Goal: Task Accomplishment & Management: Manage account settings

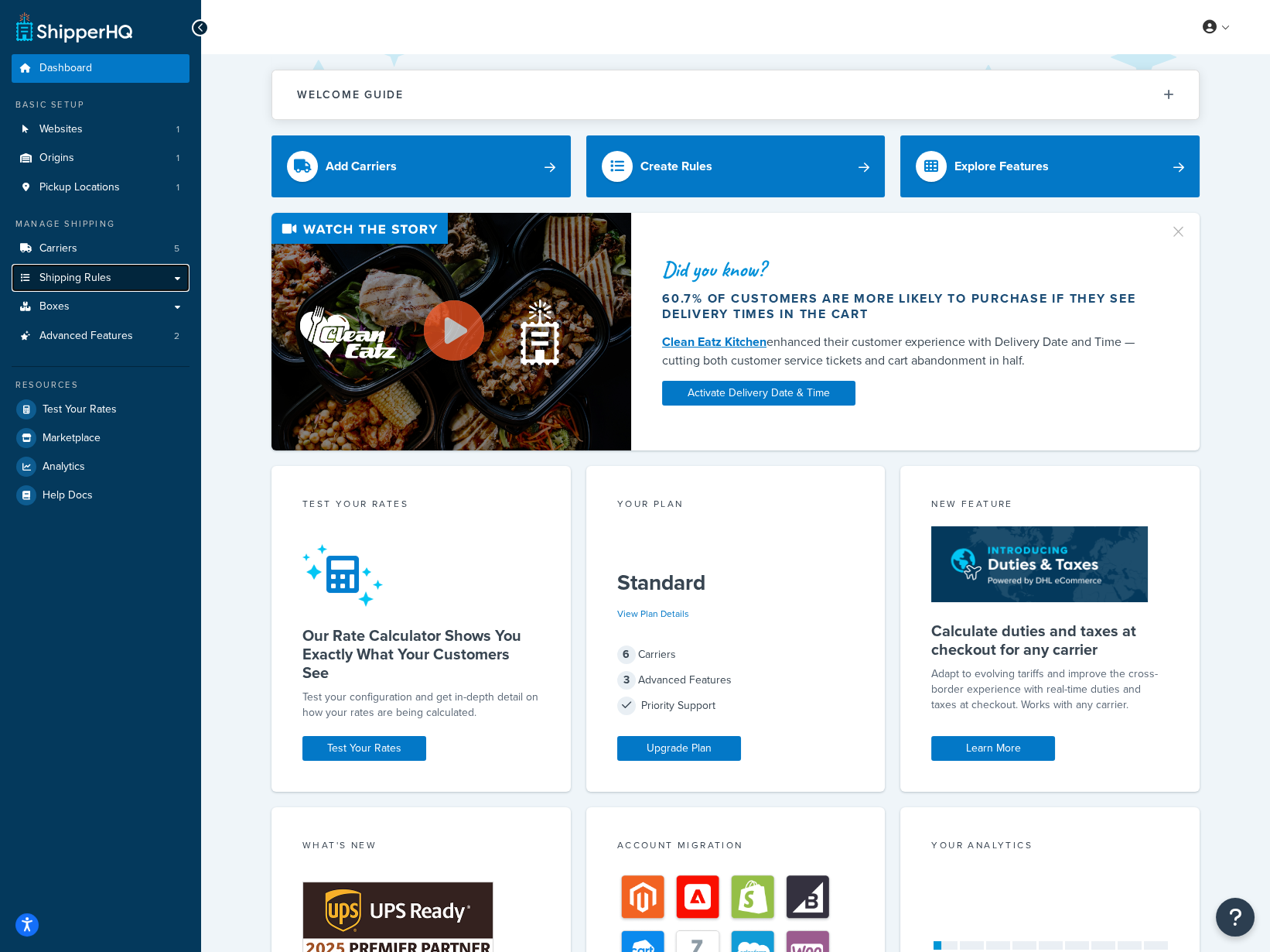
click at [77, 271] on span "Shipping Rules" at bounding box center [75, 278] width 72 height 13
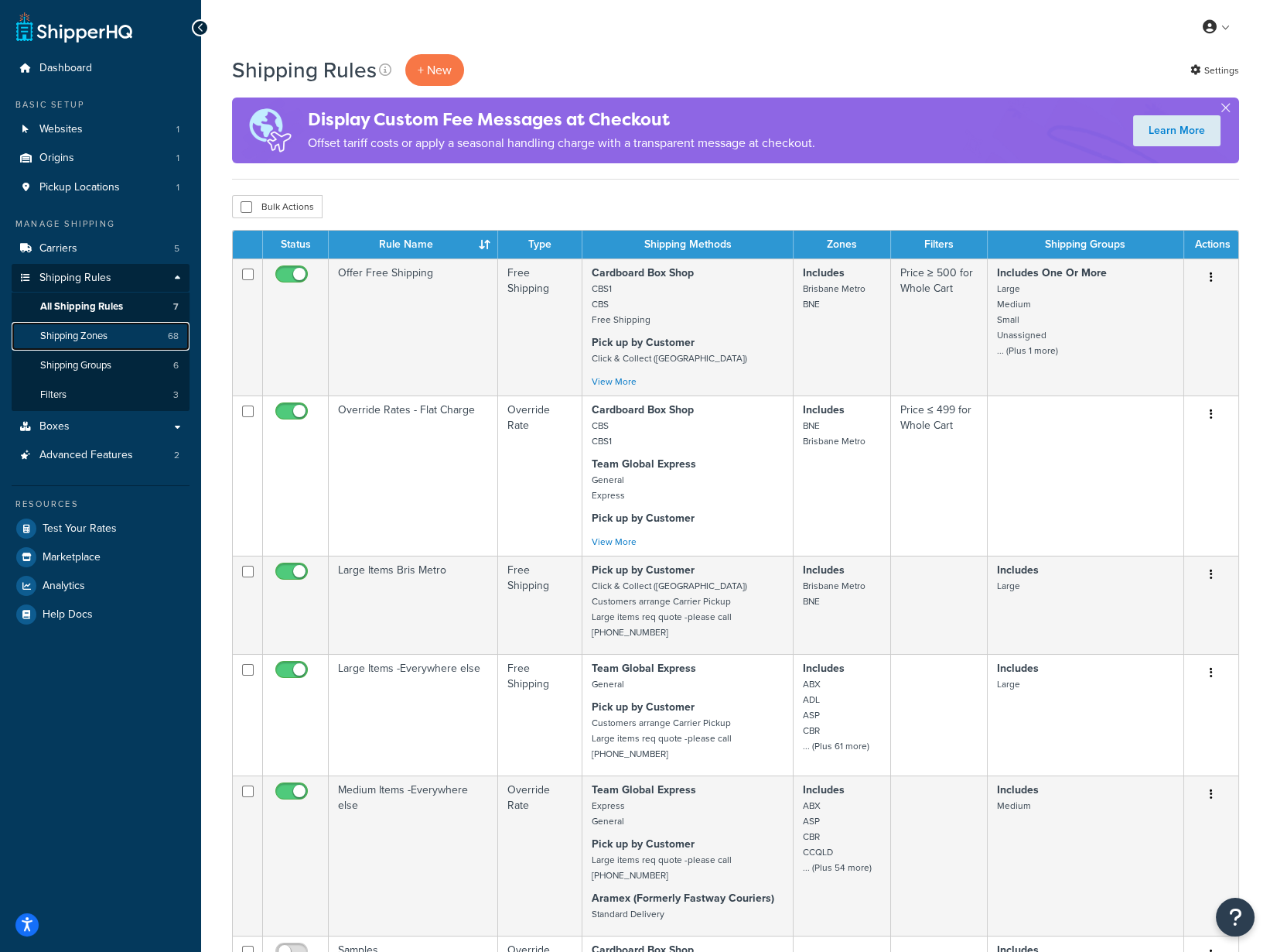
click at [111, 335] on link "Shipping Zones 68" at bounding box center [100, 336] width 178 height 28
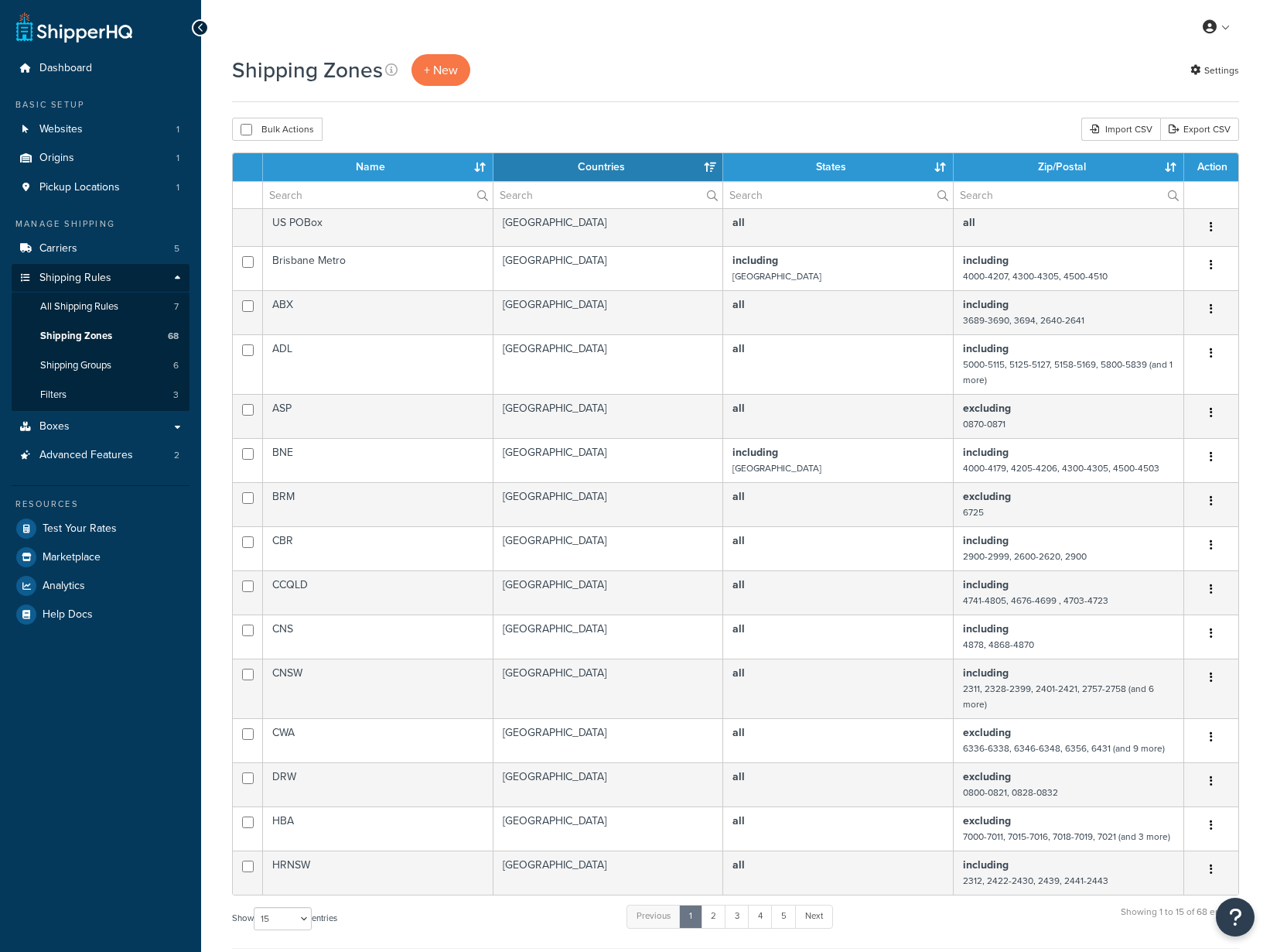
select select "15"
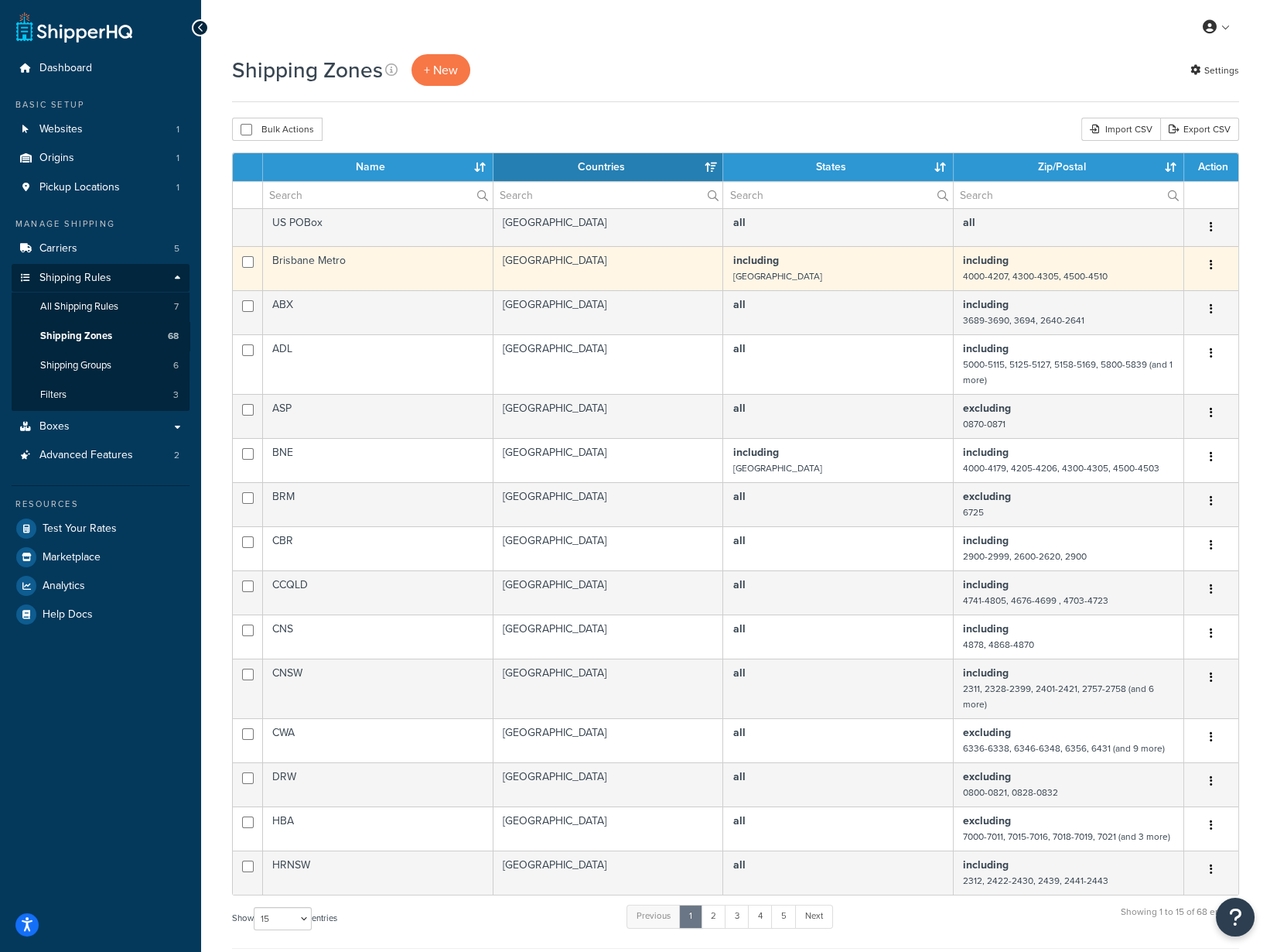
click at [398, 264] on td "Brisbane Metro" at bounding box center [378, 268] width 231 height 44
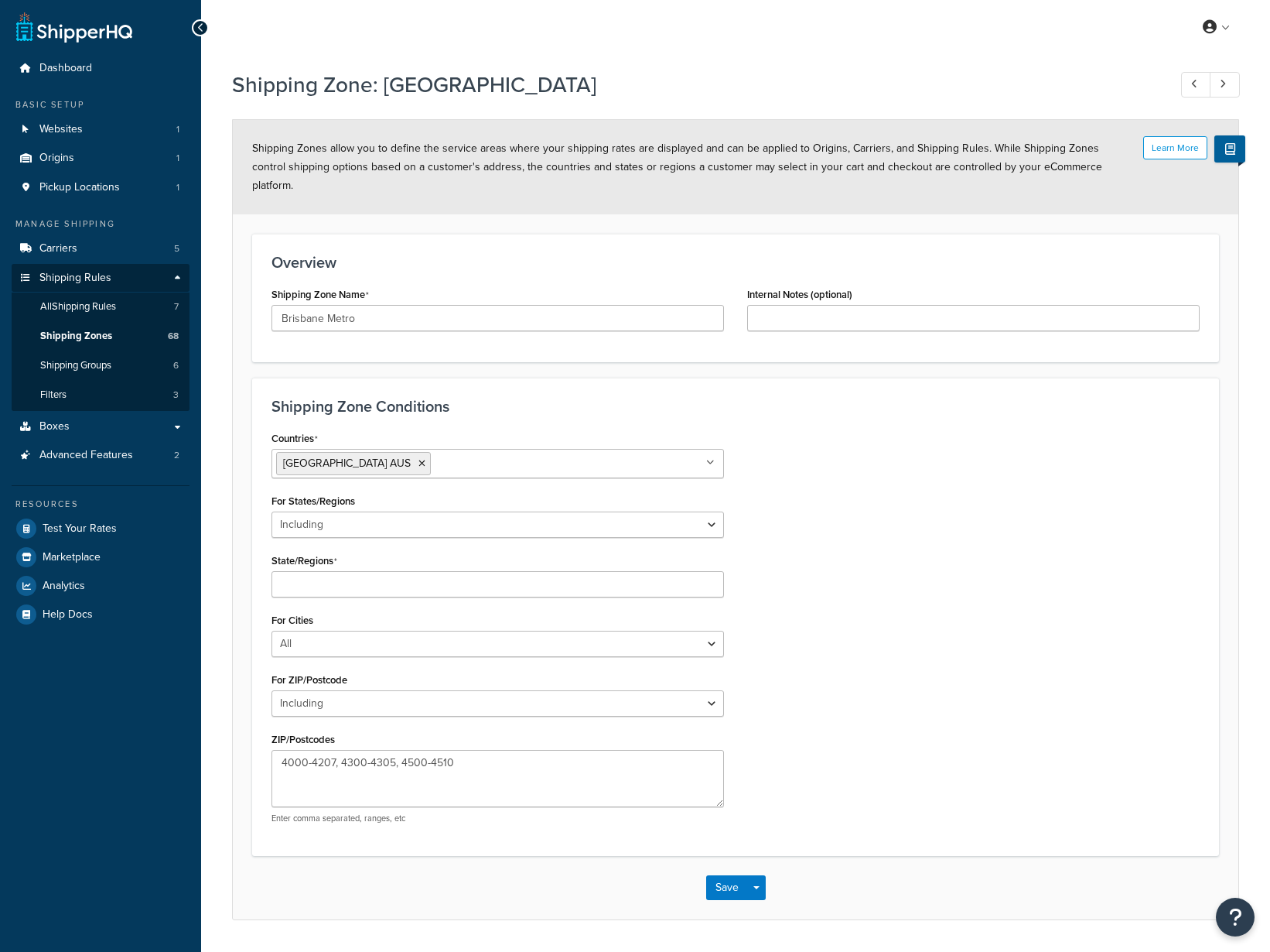
select select "including"
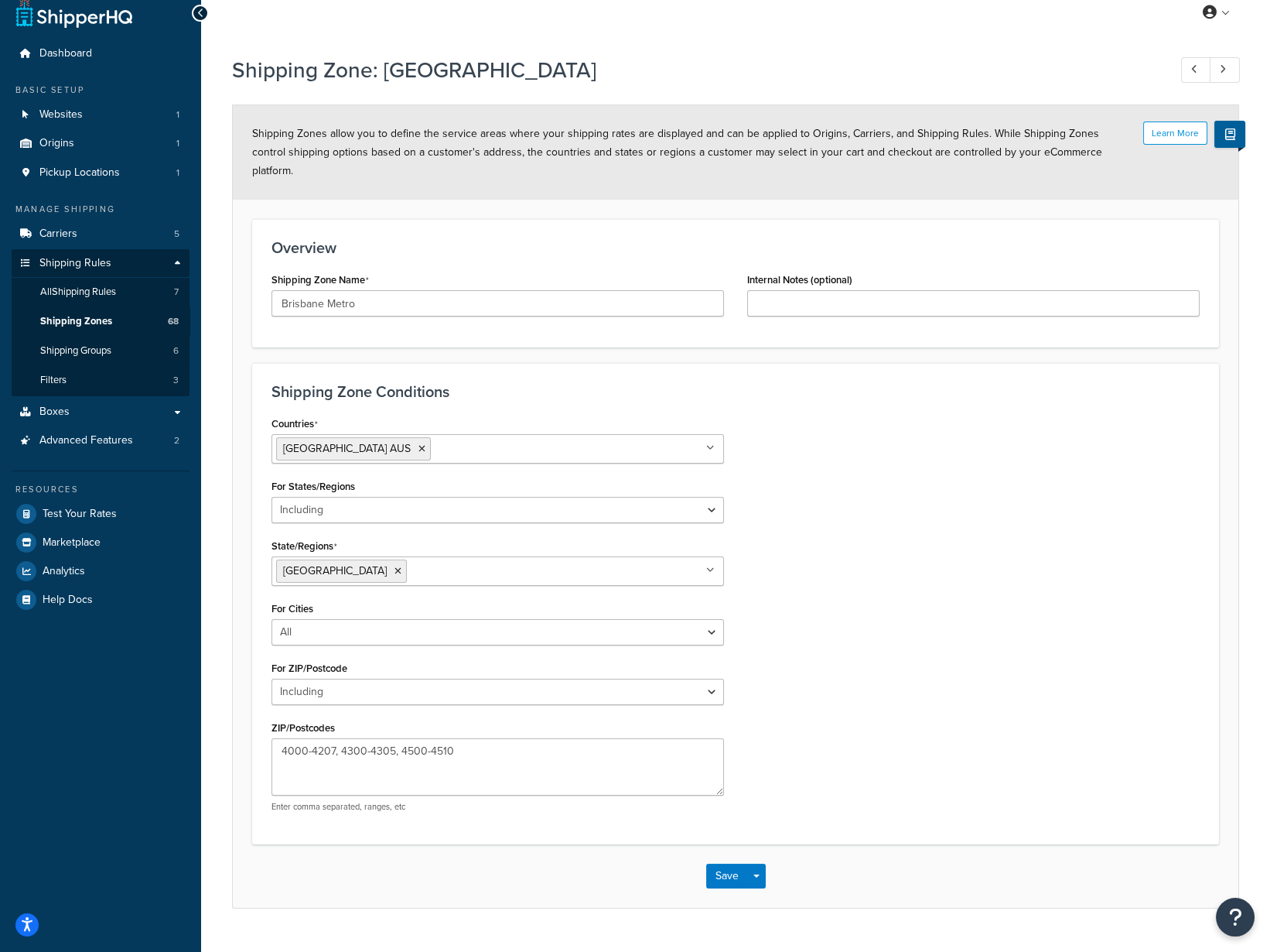
scroll to position [28, 0]
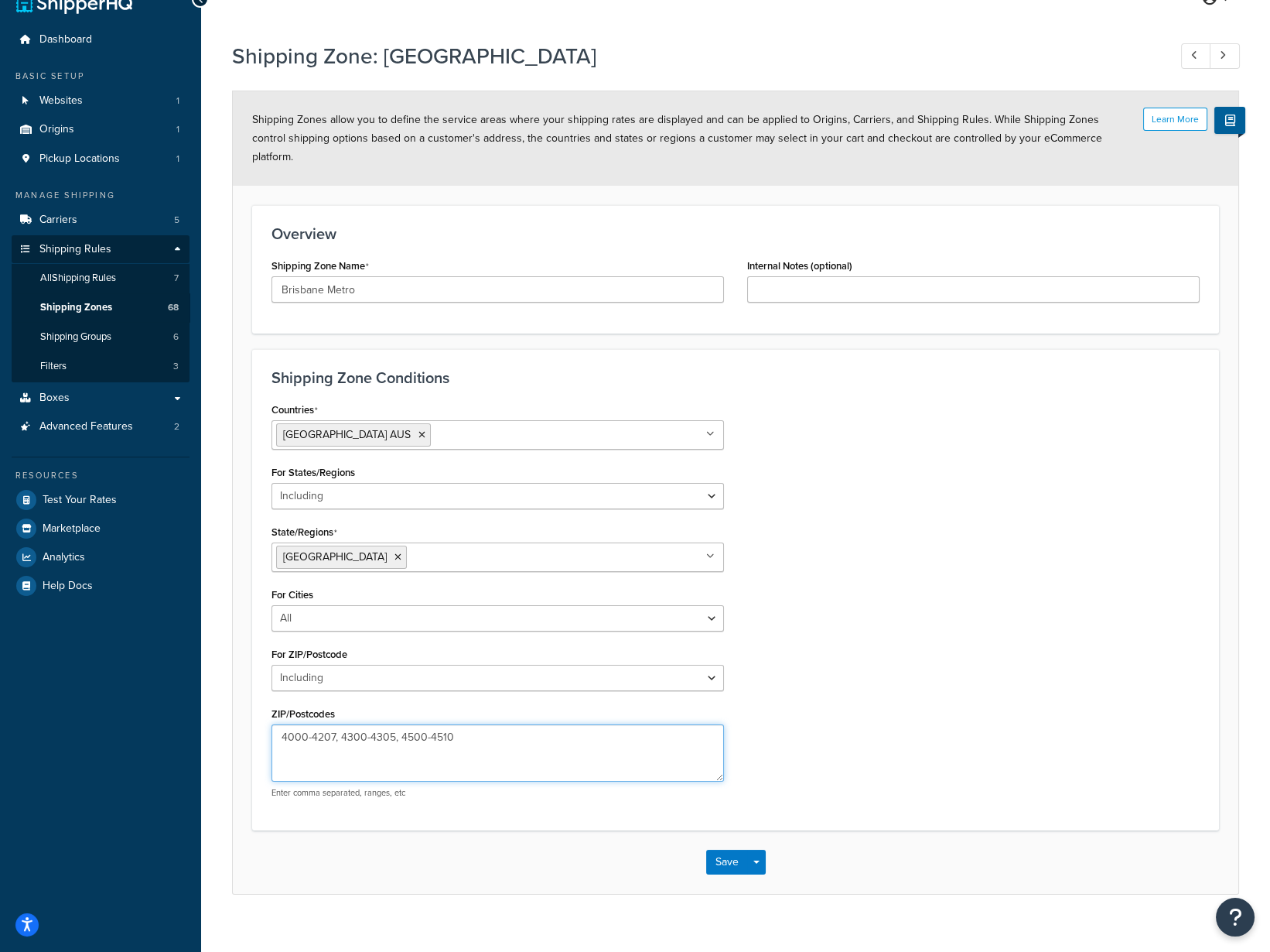
drag, startPoint x: 341, startPoint y: 715, endPoint x: 391, endPoint y: 718, distance: 50.1
click at [391, 724] on textarea "4000-4207, 4300-4305, 4500-4510" at bounding box center [497, 752] width 452 height 57
click at [426, 724] on textarea "4000-4207, 4500-4510" at bounding box center [497, 752] width 452 height 57
drag, startPoint x: 380, startPoint y: 716, endPoint x: 398, endPoint y: 714, distance: 18.1
click at [398, 724] on textarea "4000-4207, 4500-4510" at bounding box center [497, 752] width 452 height 57
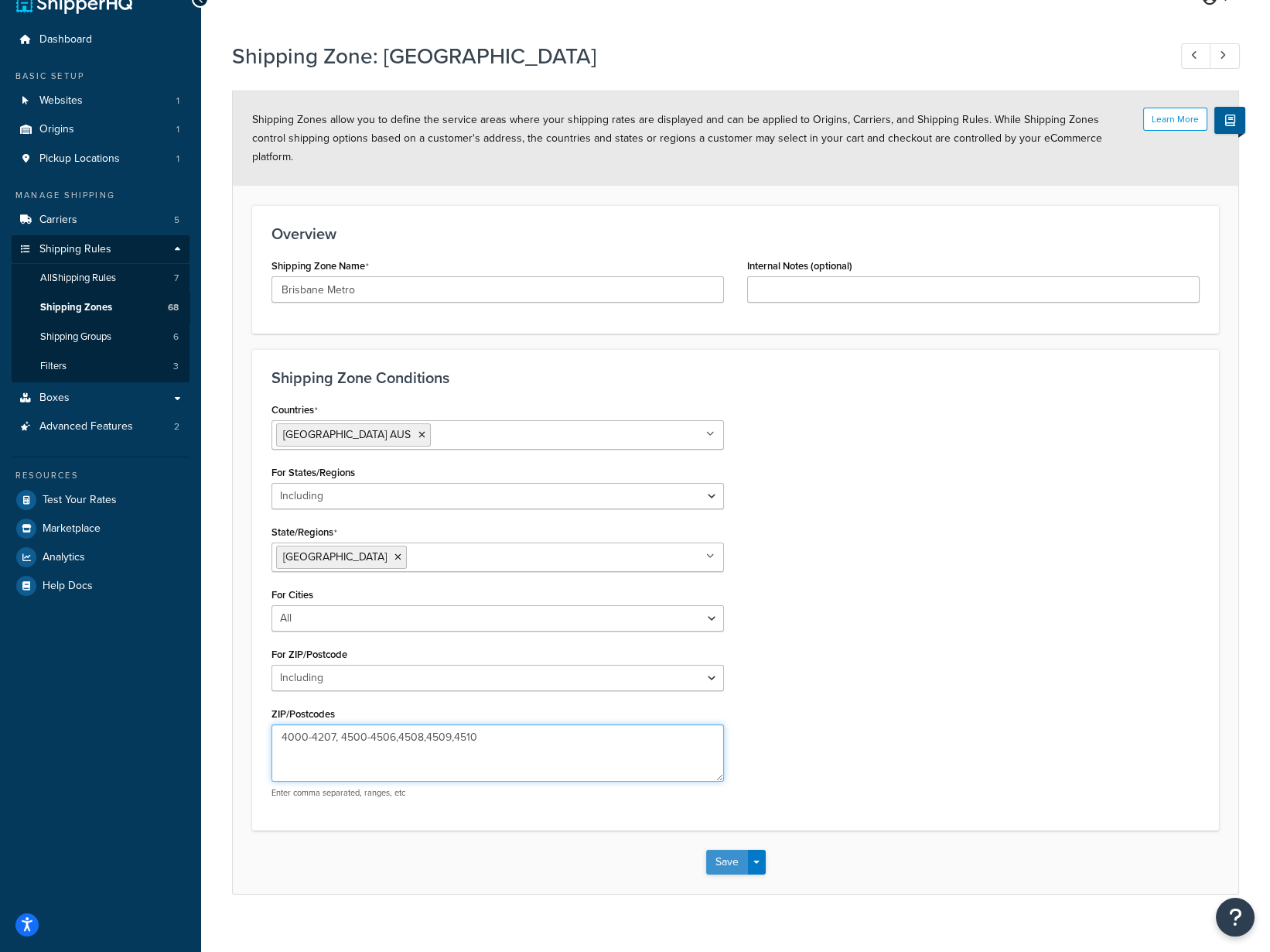
type textarea "4000-4207, 4500-4506,4508,4509,4510"
click at [723, 850] on button "Save" at bounding box center [727, 862] width 42 height 24
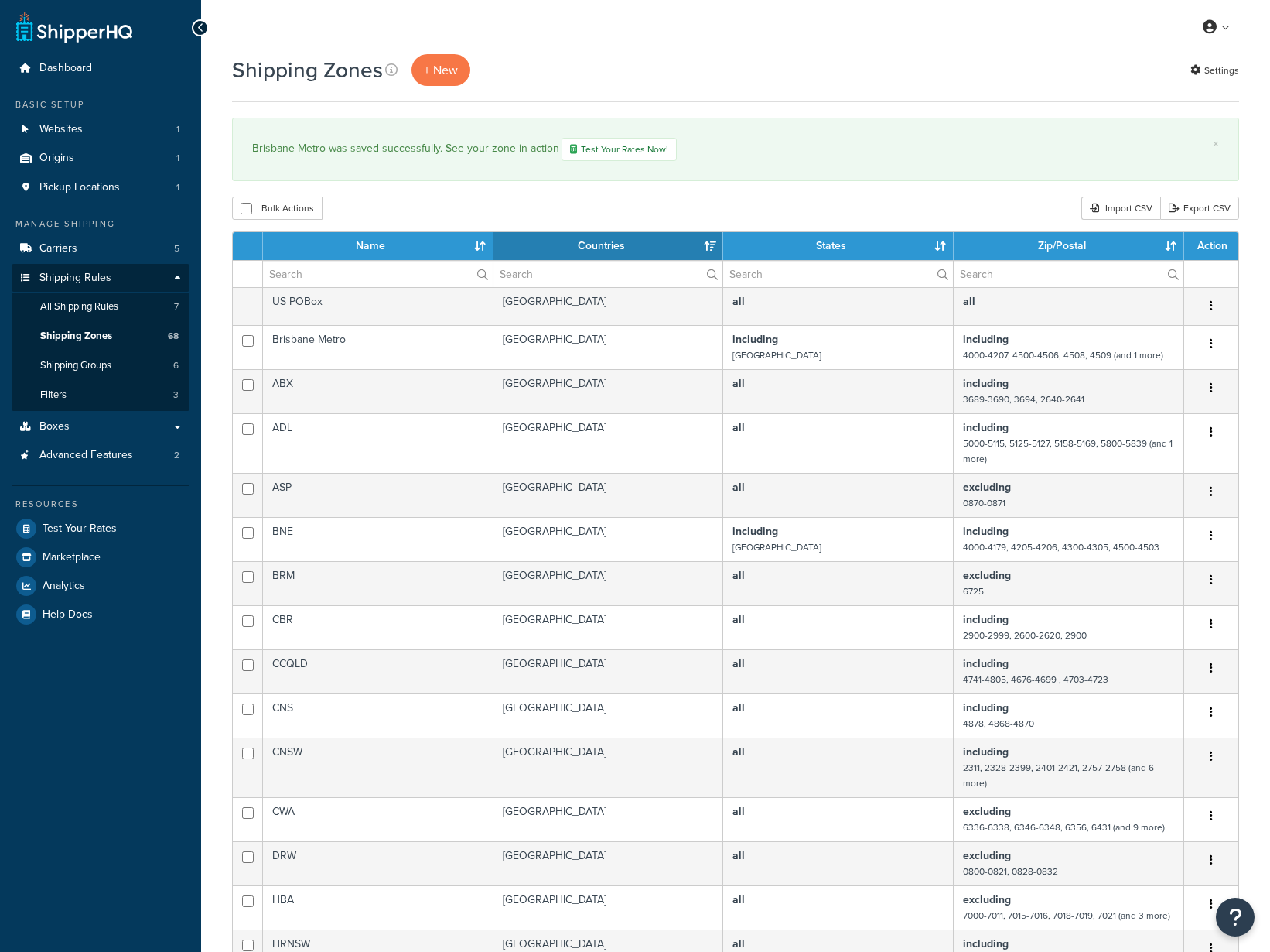
select select "15"
